Goal: Task Accomplishment & Management: Use online tool/utility

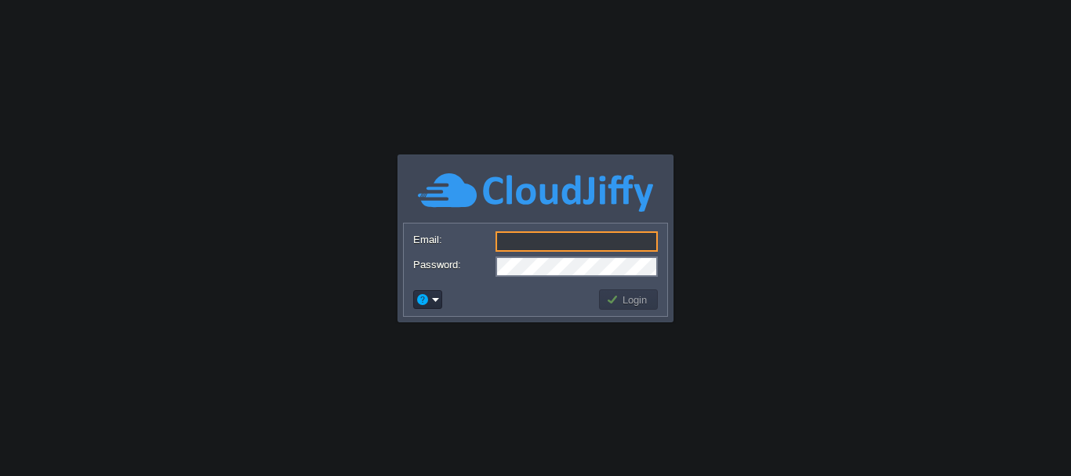
type input "[DOMAIN_NAME][EMAIL_ADDRESS][DOMAIN_NAME]"
click at [632, 298] on button "Login" at bounding box center [628, 299] width 45 height 14
click at [627, 300] on button "Login" at bounding box center [628, 299] width 45 height 14
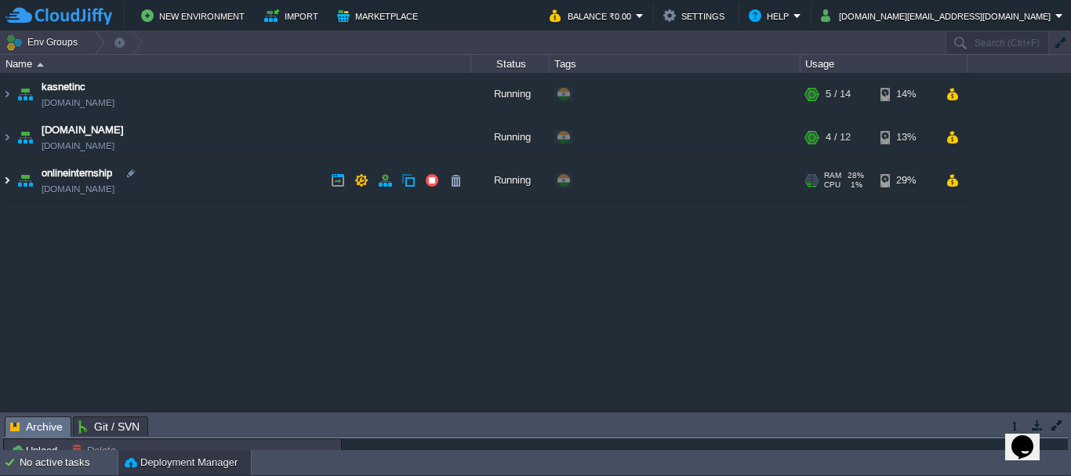
click at [8, 177] on img at bounding box center [7, 180] width 13 height 42
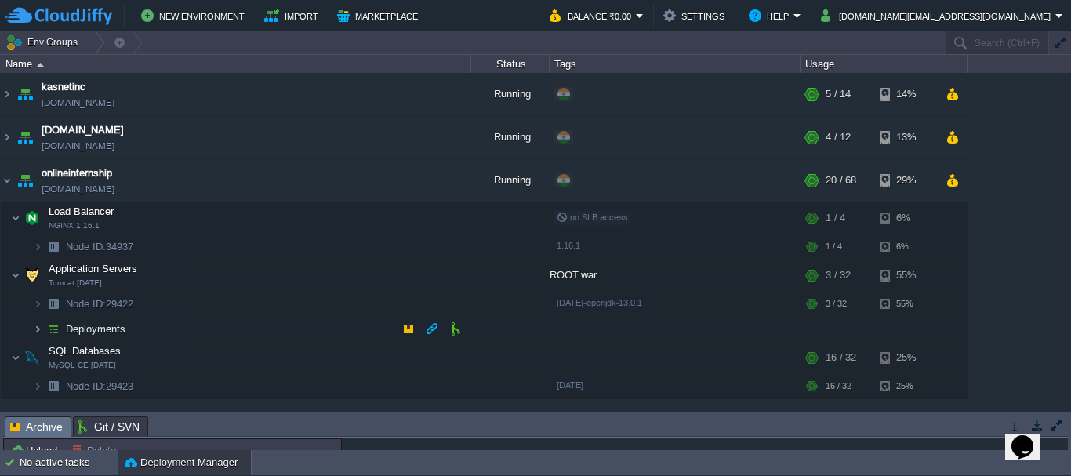
click at [33, 332] on td "Deployments" at bounding box center [236, 329] width 470 height 25
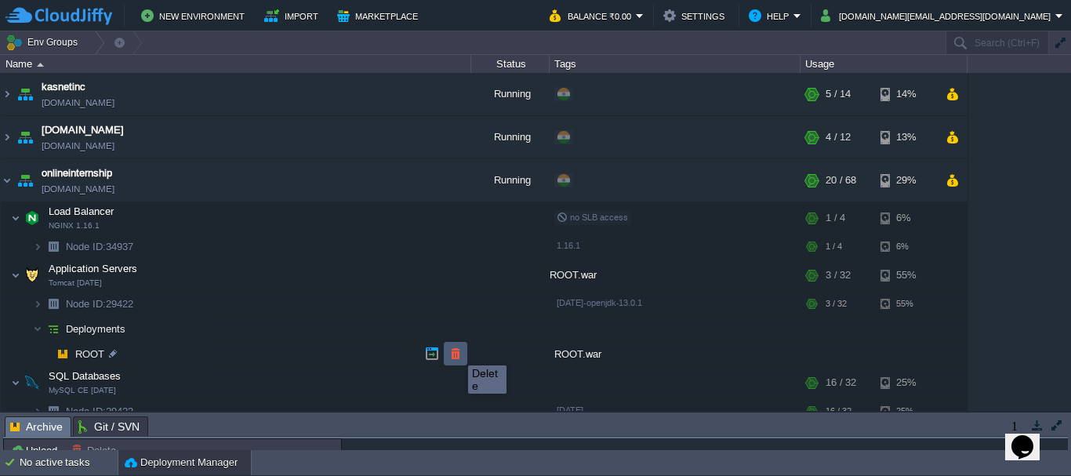
click at [455, 348] on button "button" at bounding box center [455, 354] width 14 height 14
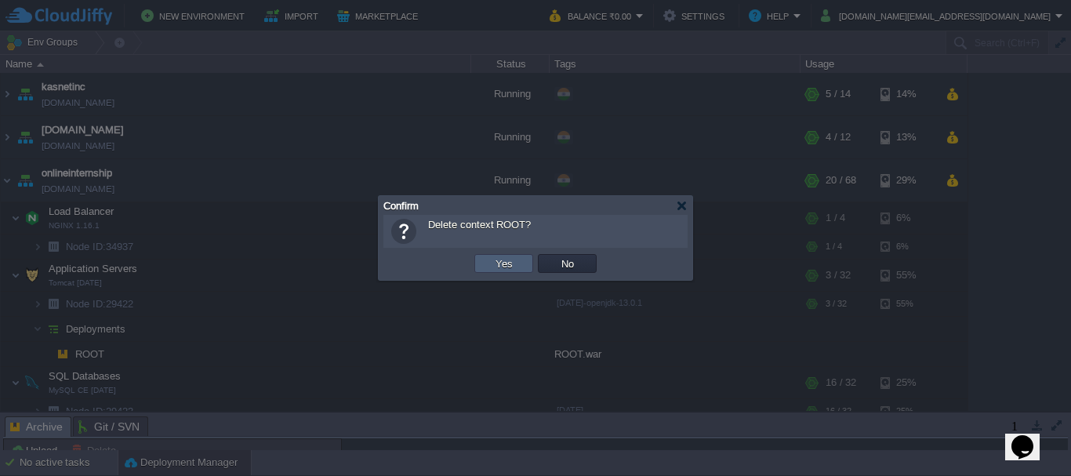
click at [493, 269] on button "Yes" at bounding box center [504, 263] width 27 height 14
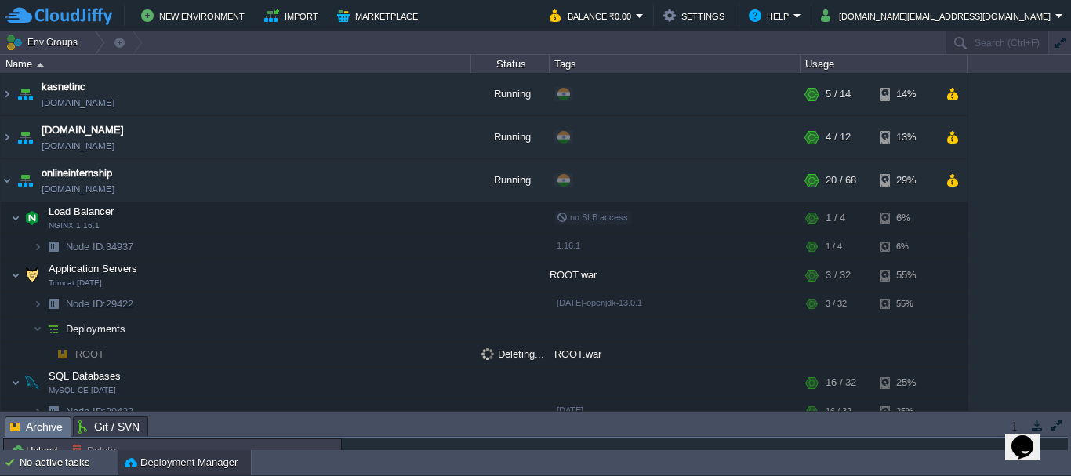
drag, startPoint x: 1065, startPoint y: 241, endPoint x: 1070, endPoint y: 278, distance: 36.5
click at [1070, 278] on div "kasnetinc [DOMAIN_NAME] Running + Add to Env Group RAM 32% CPU 2% 5 / 14 14% [D…" at bounding box center [535, 242] width 1071 height 338
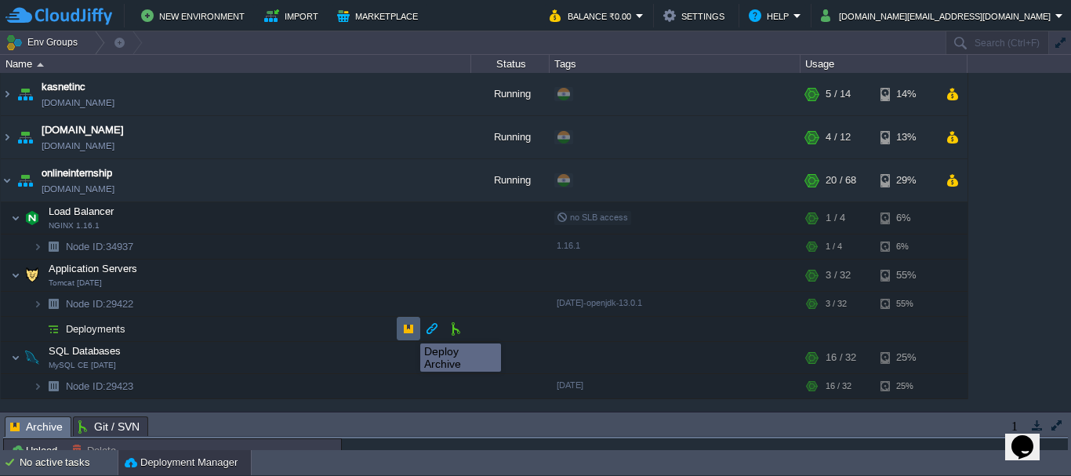
click at [408, 325] on button "button" at bounding box center [408, 328] width 14 height 14
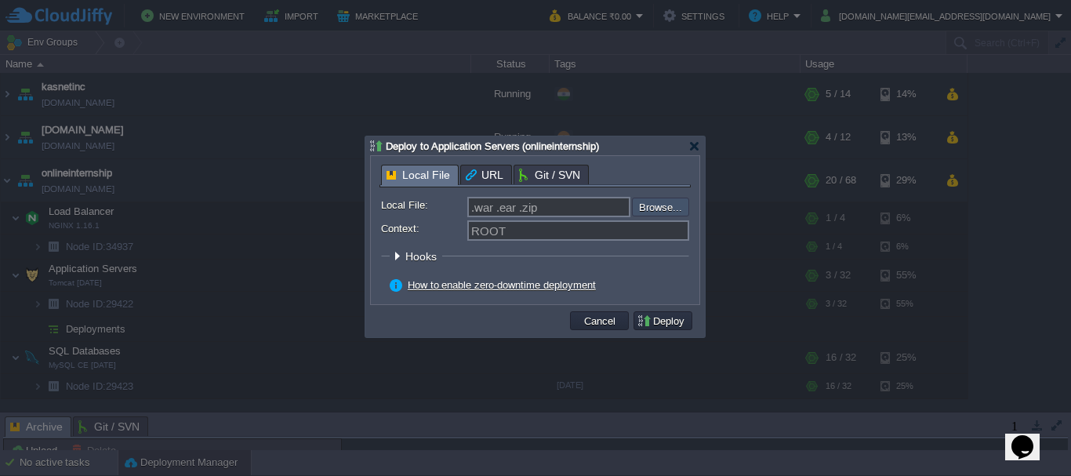
click at [657, 209] on input "file" at bounding box center [590, 207] width 198 height 19
type input "C:\fakepath\ROOT.war"
type input "ROOT.war"
click at [681, 319] on button "Deploy" at bounding box center [663, 321] width 53 height 14
